Goal: Information Seeking & Learning: Learn about a topic

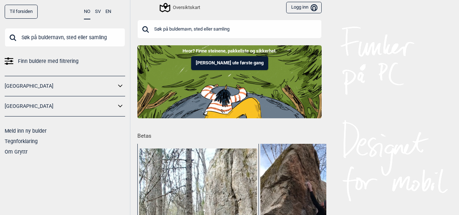
click at [192, 31] on input "text" at bounding box center [229, 29] width 184 height 19
type input "c"
click at [55, 61] on span "Finn buldere med filtrering" at bounding box center [48, 61] width 61 height 10
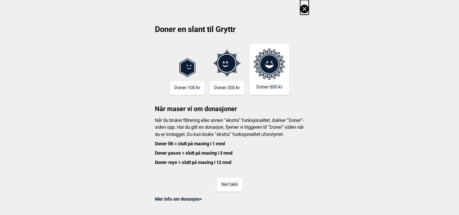
click at [229, 191] on button "Nei takk" at bounding box center [230, 184] width 26 height 14
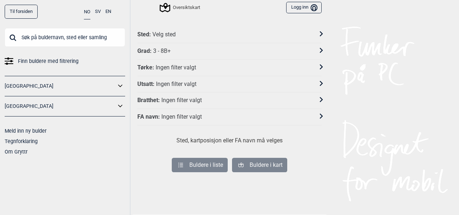
click at [162, 33] on div "Velg sted" at bounding box center [163, 35] width 23 height 8
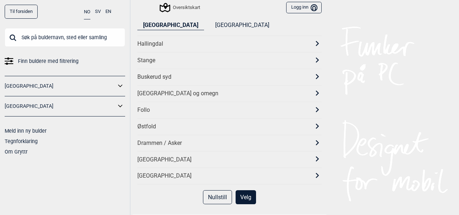
click at [152, 123] on div "Østfold" at bounding box center [223, 127] width 172 height 8
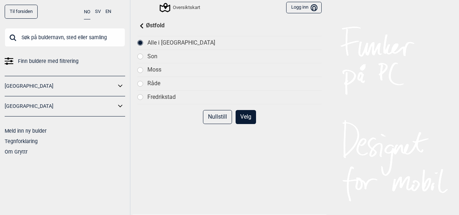
click at [147, 26] on div "Østfold" at bounding box center [229, 26] width 184 height 9
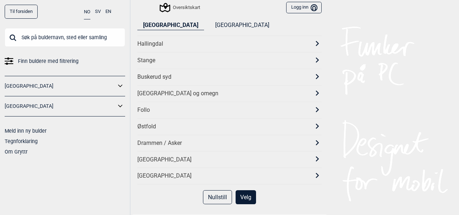
click at [156, 93] on div "[GEOGRAPHIC_DATA] og omegn" at bounding box center [223, 94] width 172 height 8
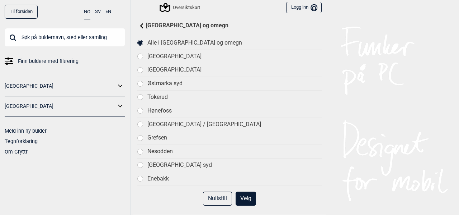
click at [163, 69] on div "[GEOGRAPHIC_DATA]" at bounding box center [234, 70] width 174 height 8
click at [244, 195] on button "Velg" at bounding box center [246, 198] width 20 height 14
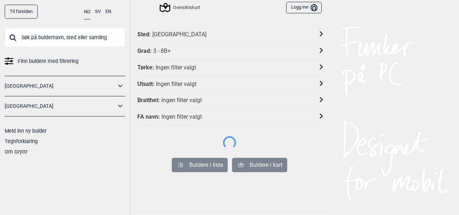
click at [180, 8] on div "Oversiktskart" at bounding box center [180, 7] width 39 height 9
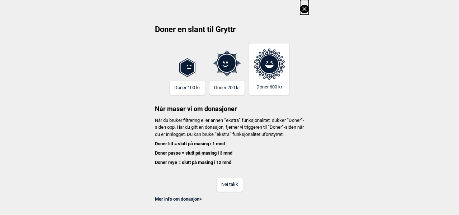
click at [304, 8] on icon at bounding box center [304, 9] width 9 height 9
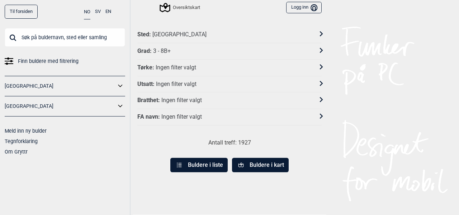
click at [180, 5] on div "Oversiktskart" at bounding box center [180, 7] width 39 height 9
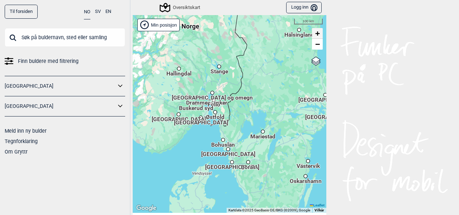
click at [315, 34] on span "+" at bounding box center [317, 33] width 5 height 9
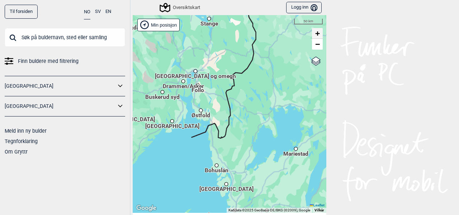
click at [315, 34] on span "+" at bounding box center [317, 33] width 5 height 9
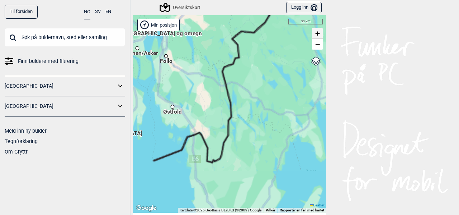
click at [315, 34] on span "+" at bounding box center [317, 33] width 5 height 9
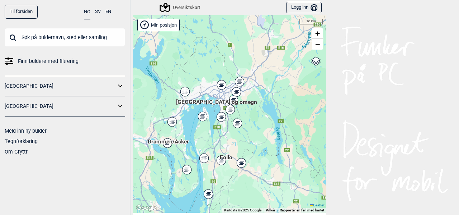
drag, startPoint x: 202, startPoint y: 59, endPoint x: 325, endPoint y: 209, distance: 193.7
click at [325, 209] on div "Til forsiden NO SV EN Finn buldere med filtrering [GEOGRAPHIC_DATA] [GEOGRAPHIC…" at bounding box center [229, 107] width 459 height 215
click at [315, 33] on span "+" at bounding box center [317, 33] width 5 height 9
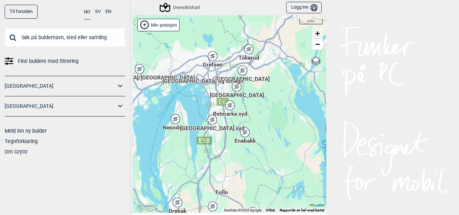
click at [315, 33] on span "+" at bounding box center [317, 33] width 5 height 9
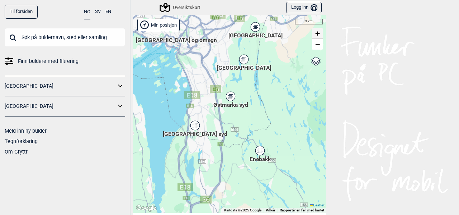
click at [315, 33] on span "+" at bounding box center [317, 33] width 5 height 9
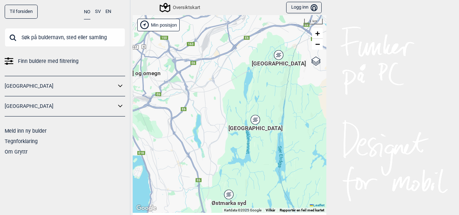
drag, startPoint x: 273, startPoint y: 37, endPoint x: 272, endPoint y: 152, distance: 115.2
click at [272, 152] on div "Hallingdal Stange [GEOGRAPHIC_DATA] syd [GEOGRAPHIC_DATA] og omegn [GEOGRAPHIC_…" at bounding box center [230, 113] width 194 height 197
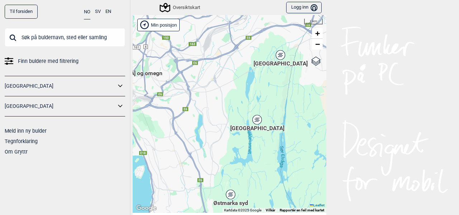
click at [255, 117] on div "[GEOGRAPHIC_DATA]" at bounding box center [257, 119] width 4 height 4
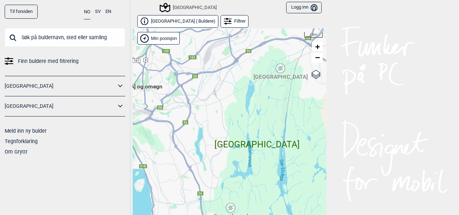
scroll to position [11, 0]
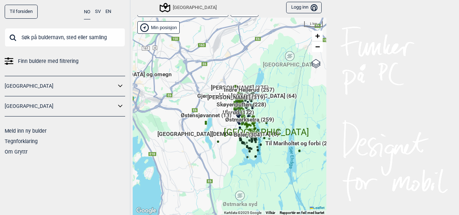
drag, startPoint x: 240, startPoint y: 132, endPoint x: 249, endPoint y: 130, distance: 9.4
click at [249, 130] on div "Hallingdal Stange [GEOGRAPHIC_DATA] syd [GEOGRAPHIC_DATA] og omegn [GEOGRAPHIC_…" at bounding box center [230, 116] width 194 height 197
click at [317, 34] on span "+" at bounding box center [317, 35] width 5 height 9
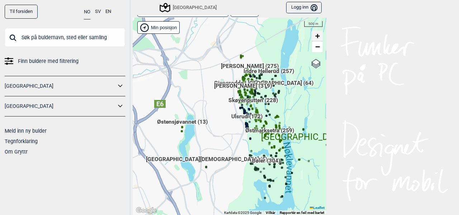
click at [315, 36] on span "+" at bounding box center [317, 35] width 5 height 9
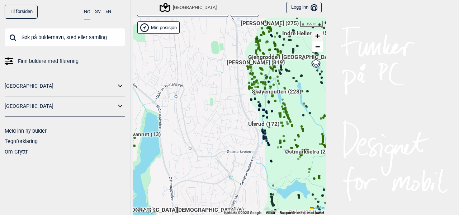
click at [317, 32] on span "+" at bounding box center [317, 35] width 5 height 9
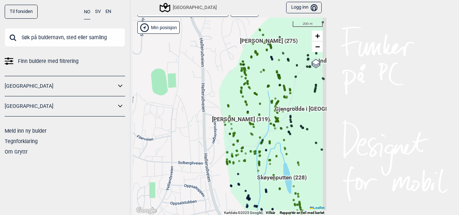
drag, startPoint x: 224, startPoint y: 56, endPoint x: 182, endPoint y: 159, distance: 111.2
click at [182, 159] on div "Hallingdal Stange [GEOGRAPHIC_DATA] syd [GEOGRAPHIC_DATA] og omegn [GEOGRAPHIC_…" at bounding box center [230, 116] width 194 height 197
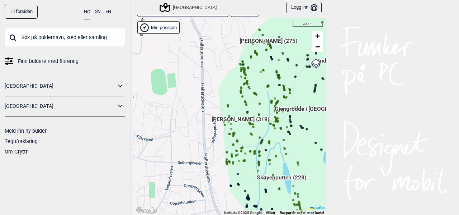
click at [232, 117] on span "[PERSON_NAME] (319)" at bounding box center [241, 122] width 58 height 14
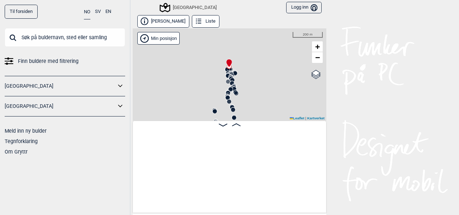
scroll to position [0, 56]
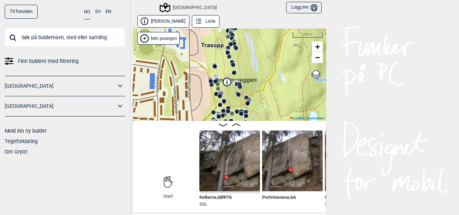
drag, startPoint x: 187, startPoint y: 86, endPoint x: 186, endPoint y: 41, distance: 45.6
click at [186, 41] on div "Speidersteinen Barnehageveggen Cowboyveggen Bølerveggen [GEOGRAPHIC_DATA]" at bounding box center [230, 74] width 194 height 92
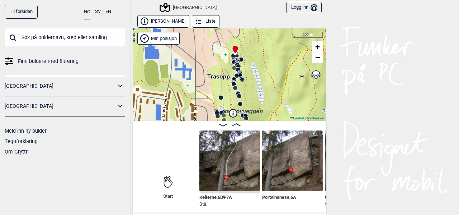
drag, startPoint x: 190, startPoint y: 83, endPoint x: 197, endPoint y: 122, distance: 40.0
click at [197, 122] on div "[PERSON_NAME] Liste Speidersteinen Barnehageveggen Cowboyveggen Bølerveggen [GE…" at bounding box center [230, 113] width 194 height 197
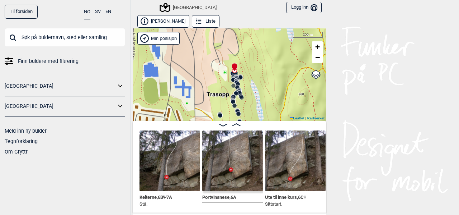
scroll to position [0, 127]
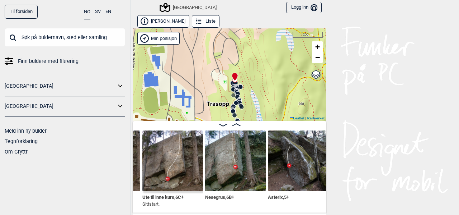
scroll to position [0, 242]
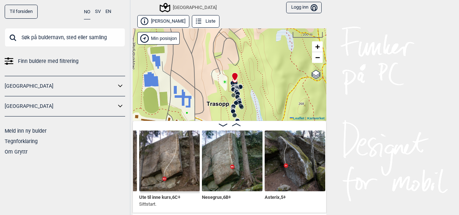
click at [220, 170] on img at bounding box center [232, 160] width 61 height 61
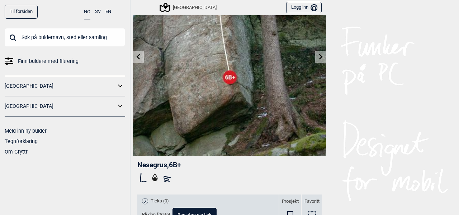
scroll to position [37, 0]
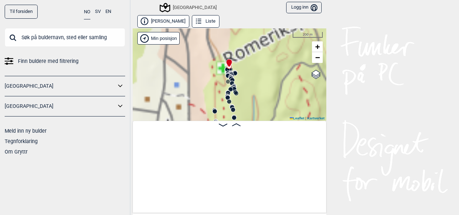
scroll to position [0, 56]
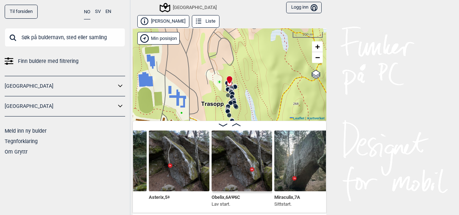
scroll to position [0, 407]
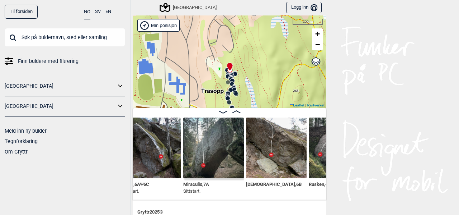
scroll to position [12, 0]
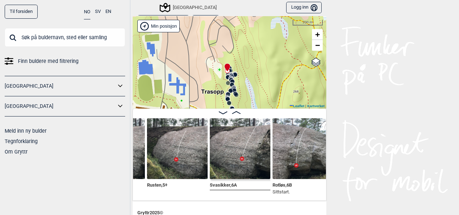
scroll to position [0, 691]
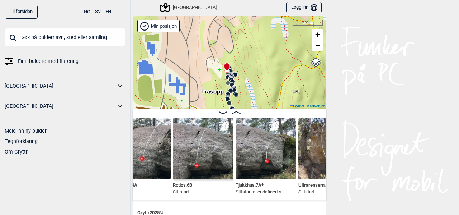
scroll to position [0, 774]
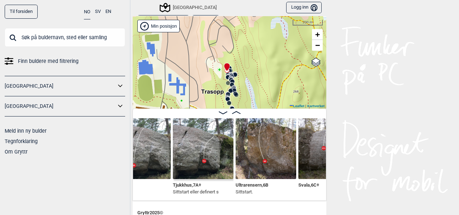
scroll to position [0, 836]
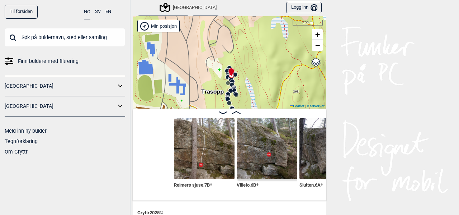
scroll to position [0, 1659]
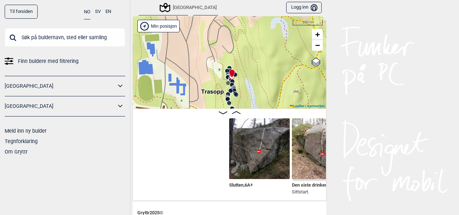
scroll to position [0, 1760]
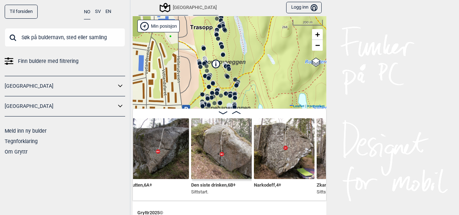
drag, startPoint x: 261, startPoint y: 88, endPoint x: 250, endPoint y: 24, distance: 65.2
click at [250, 24] on div "Speidersteinen Barnehageveggen Cowboyveggen Bølerveggen [GEOGRAPHIC_DATA]" at bounding box center [230, 62] width 194 height 92
click at [316, 35] on span "+" at bounding box center [317, 34] width 5 height 9
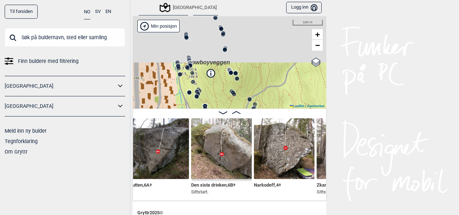
drag, startPoint x: 237, startPoint y: 35, endPoint x: 246, endPoint y: 89, distance: 54.3
click at [246, 89] on div "Speidersteinen Barnehageveggen Cowboyveggen Bølerveggen [GEOGRAPHIC_DATA]" at bounding box center [230, 62] width 194 height 92
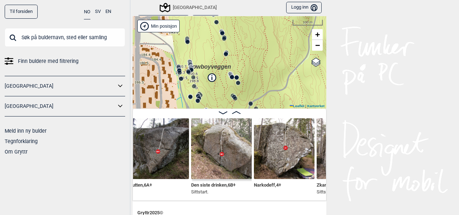
click at [187, 59] on icon at bounding box center [190, 62] width 6 height 6
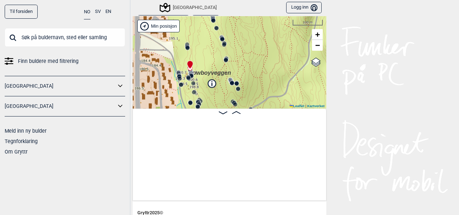
scroll to position [0, 8856]
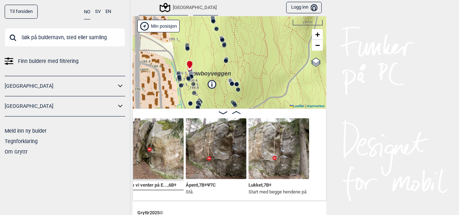
scroll to position [0, 8740]
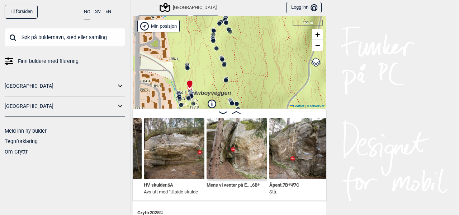
scroll to position [0, 8767]
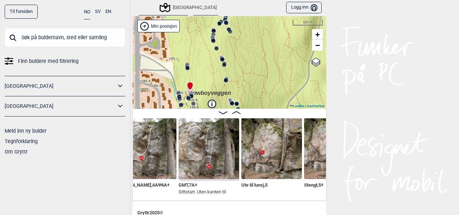
scroll to position [0, 9010]
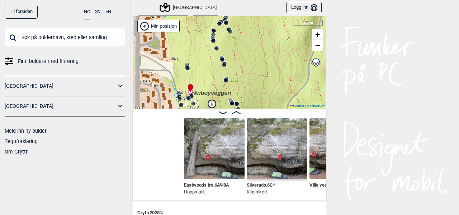
scroll to position [0, 9323]
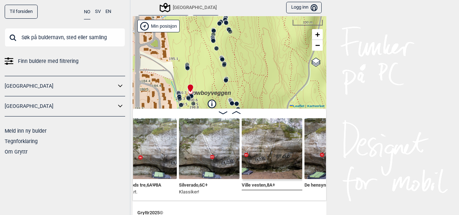
scroll to position [0, 9392]
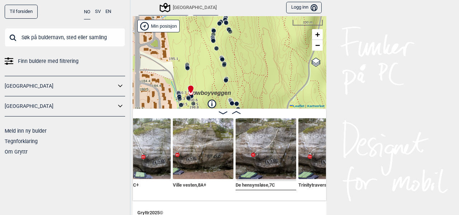
scroll to position [0, 9446]
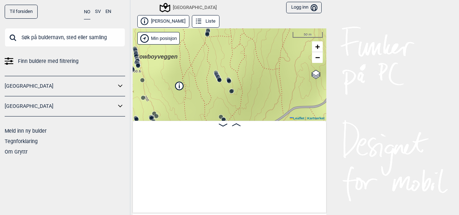
scroll to position [0, 15990]
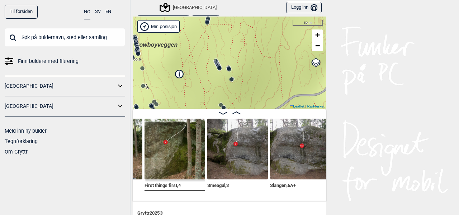
click at [231, 83] on div "Speidersteinen Barnehageveggen Cowboyveggen Bølerveggen [GEOGRAPHIC_DATA]" at bounding box center [230, 63] width 194 height 92
click at [228, 82] on div "Speidersteinen Barnehageveggen Cowboyveggen Bølerveggen [GEOGRAPHIC_DATA]" at bounding box center [230, 63] width 194 height 92
click at [229, 79] on circle at bounding box center [231, 79] width 4 height 4
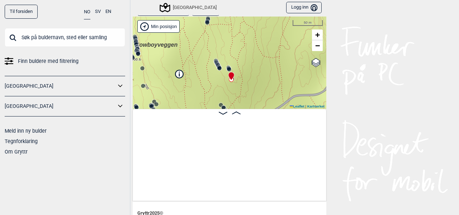
scroll to position [0, 7977]
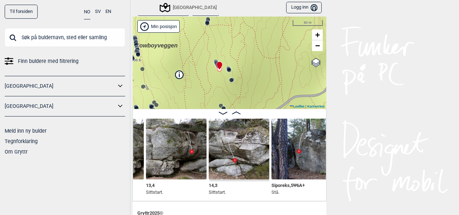
scroll to position [0, 7590]
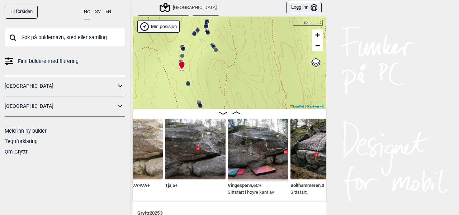
scroll to position [0, 5732]
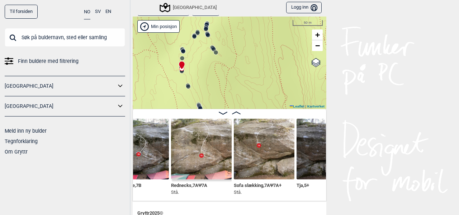
scroll to position [0, 5610]
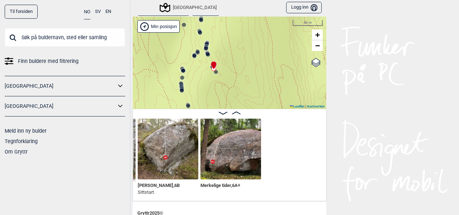
scroll to position [0, 4802]
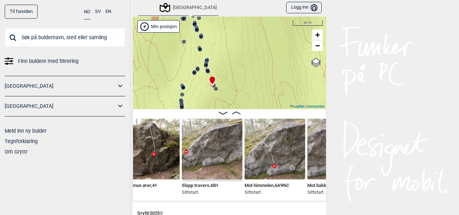
scroll to position [0, 4693]
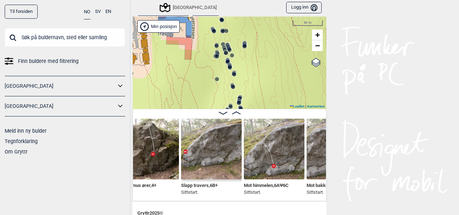
drag, startPoint x: 183, startPoint y: 85, endPoint x: 215, endPoint y: 123, distance: 49.9
click at [215, 123] on div "[PERSON_NAME] Liste Speidersteinen Barnehageveggen Cowboyveggen Bølerveggen [GE…" at bounding box center [230, 101] width 194 height 197
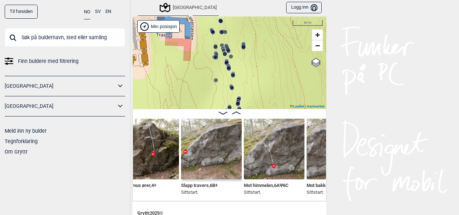
click at [227, 67] on circle at bounding box center [229, 68] width 4 height 4
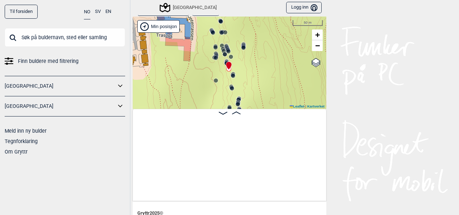
scroll to position [0, 2793]
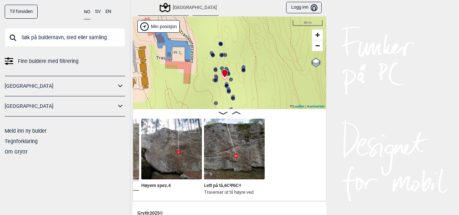
scroll to position [0, 1189]
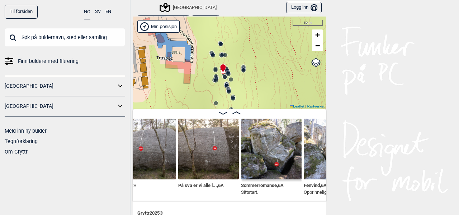
scroll to position [0, 1016]
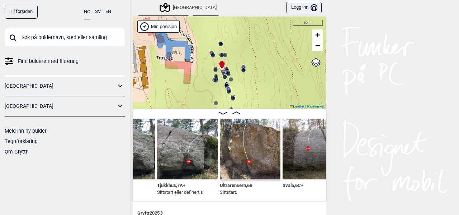
scroll to position [0, 851]
